Goal: Communication & Community: Answer question/provide support

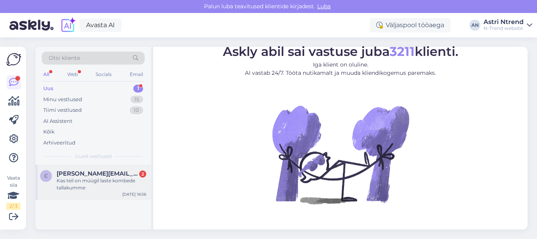
click at [84, 178] on div "Kas teil on müügil laste kombede tallakumme" at bounding box center [102, 184] width 90 height 14
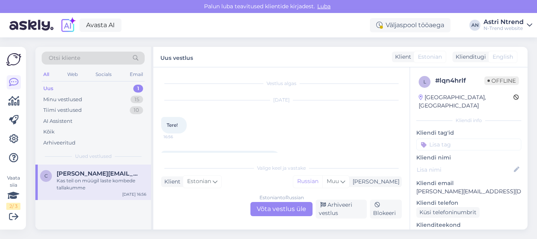
scroll to position [23, 0]
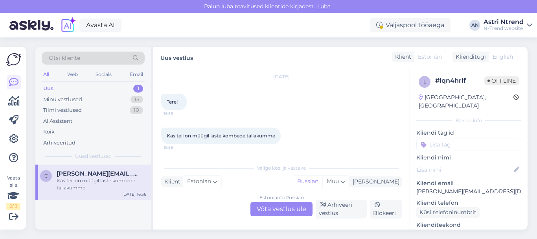
click at [294, 211] on div "Estonian to Russian Võta vestlus üle" at bounding box center [281, 209] width 62 height 14
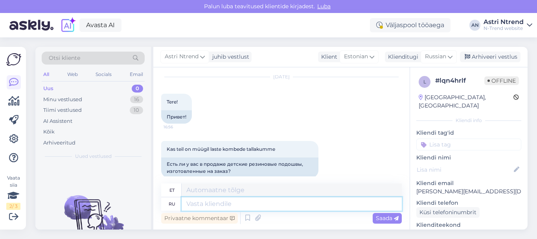
click at [204, 204] on textarea at bounding box center [292, 203] width 220 height 13
type textarea "Здравствуйте"
type textarea "Tere"
type textarea "Здравствуйте,"
type textarea "Tere,"
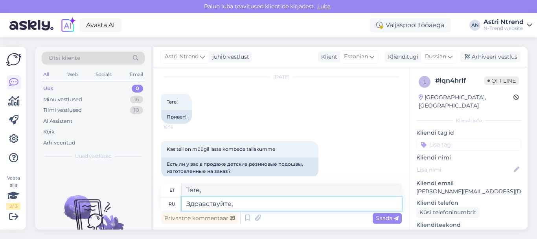
paste textarea "[URL][DOMAIN_NAME]"
type textarea "Здравствуйте, [URL][DOMAIN_NAME]"
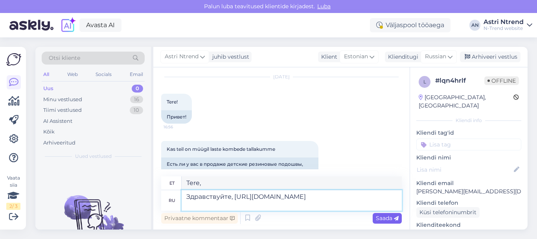
type textarea "Tere, [URL][DOMAIN_NAME]"
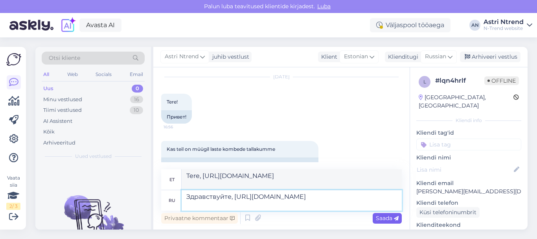
type textarea "Здравствуйте, [URL][DOMAIN_NAME]"
click at [387, 219] on span "Saada" at bounding box center [387, 217] width 23 height 7
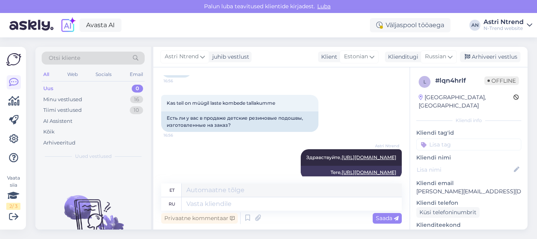
scroll to position [55, 0]
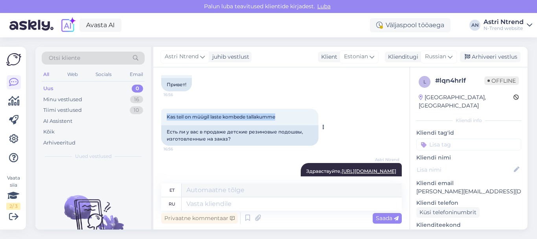
drag, startPoint x: 283, startPoint y: 116, endPoint x: 162, endPoint y: 114, distance: 120.7
click at [162, 114] on div "Kas teil on müügil laste kombede tallakumme 16:56" at bounding box center [239, 116] width 157 height 17
copy span "Kas teil on müügil laste kombede tallakumme"
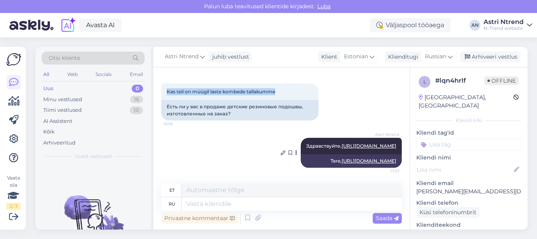
scroll to position [95, 0]
